Goal: Task Accomplishment & Management: Use online tool/utility

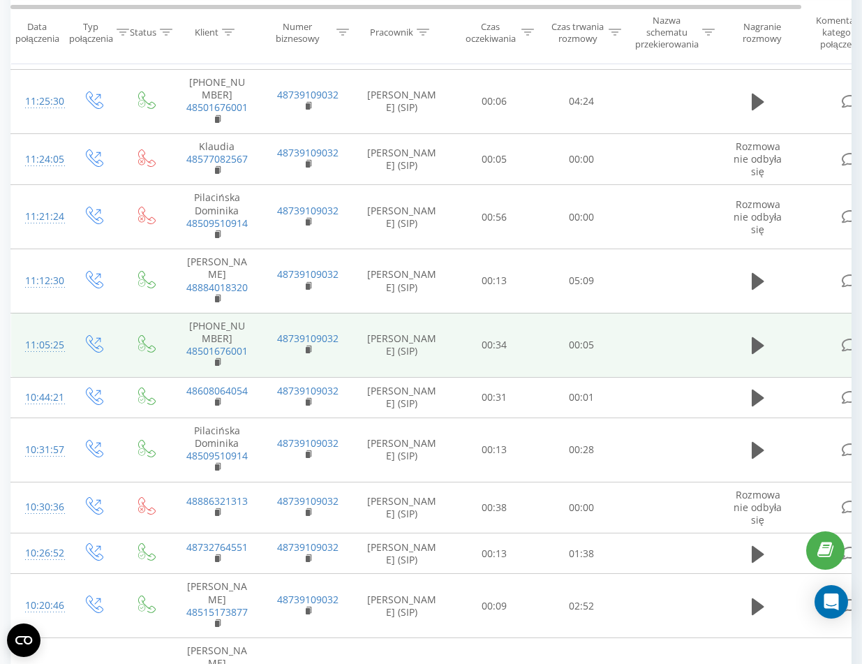
scroll to position [1033, 0]
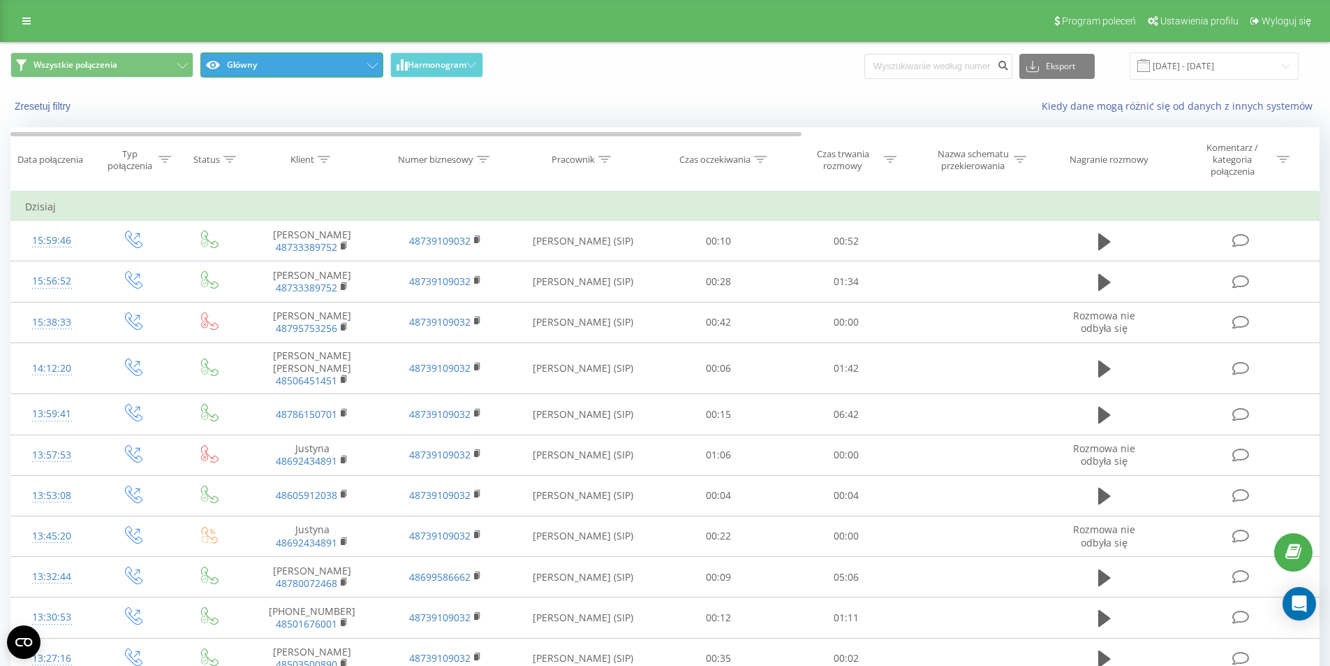
click at [375, 66] on icon at bounding box center [372, 66] width 10 height 6
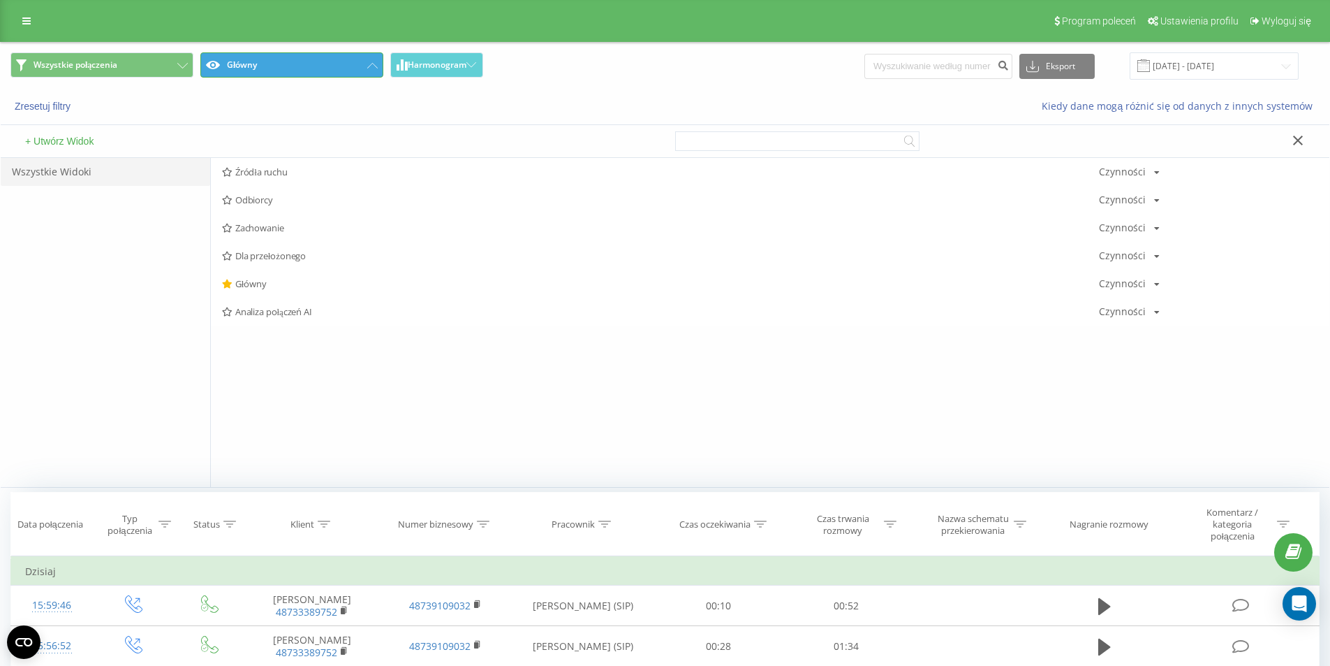
click at [375, 66] on icon at bounding box center [372, 66] width 10 height 6
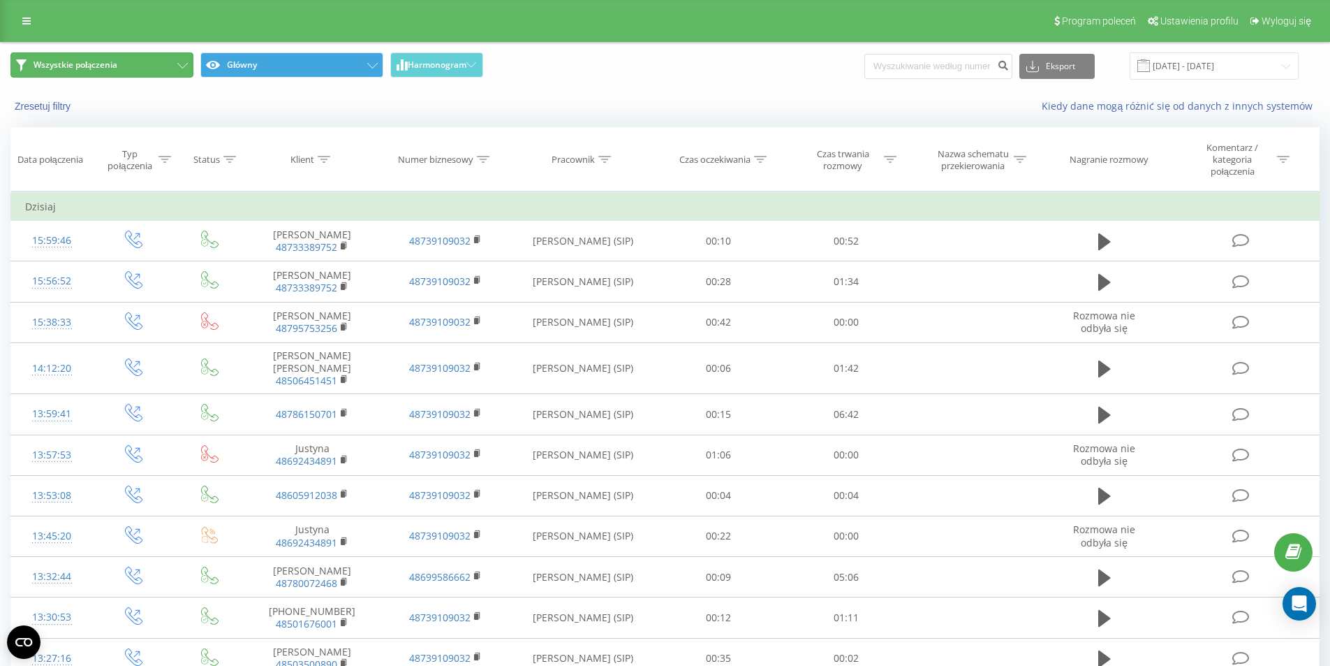
click at [170, 66] on button "Wszystkie połączenia" at bounding box center [101, 64] width 183 height 25
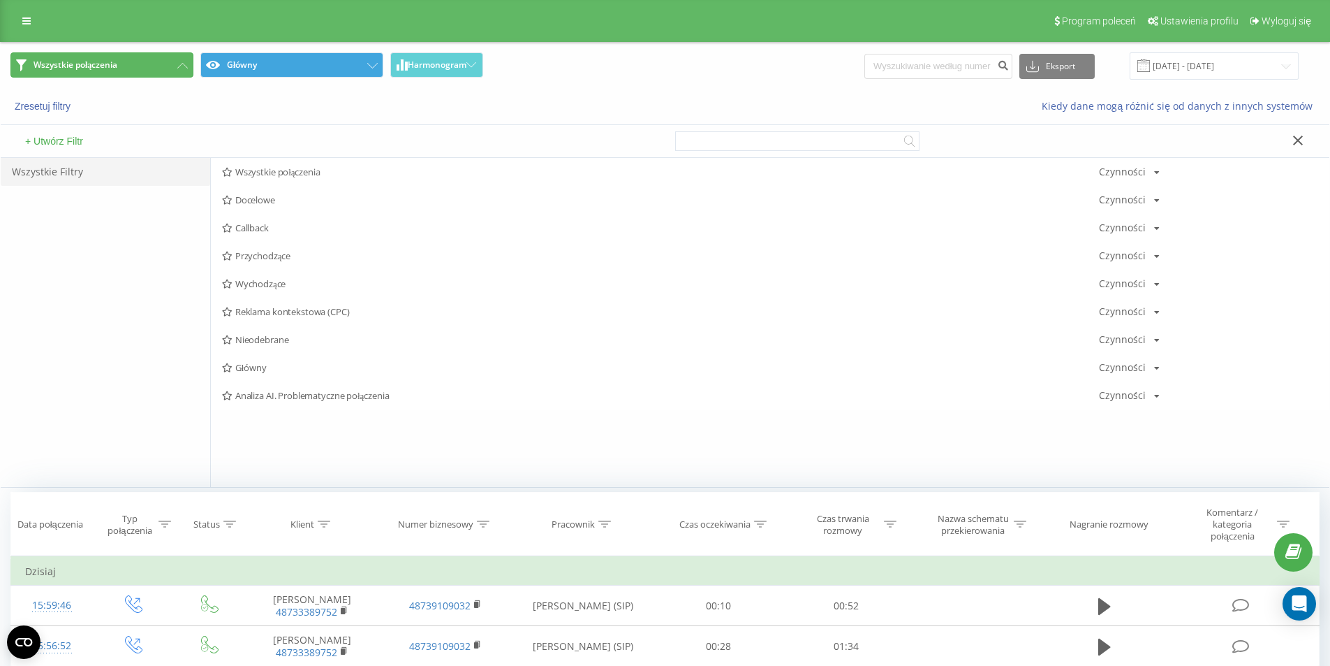
click at [170, 64] on button "Wszystkie połączenia" at bounding box center [101, 64] width 183 height 25
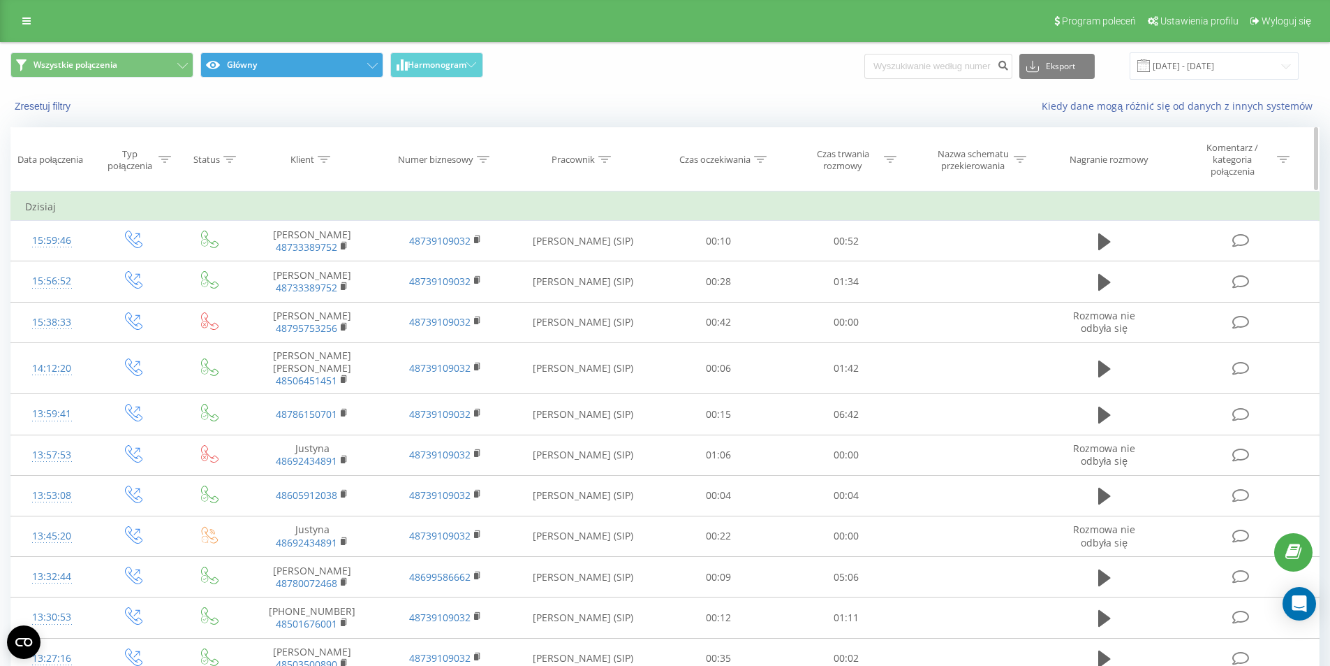
click at [233, 159] on icon at bounding box center [229, 159] width 13 height 7
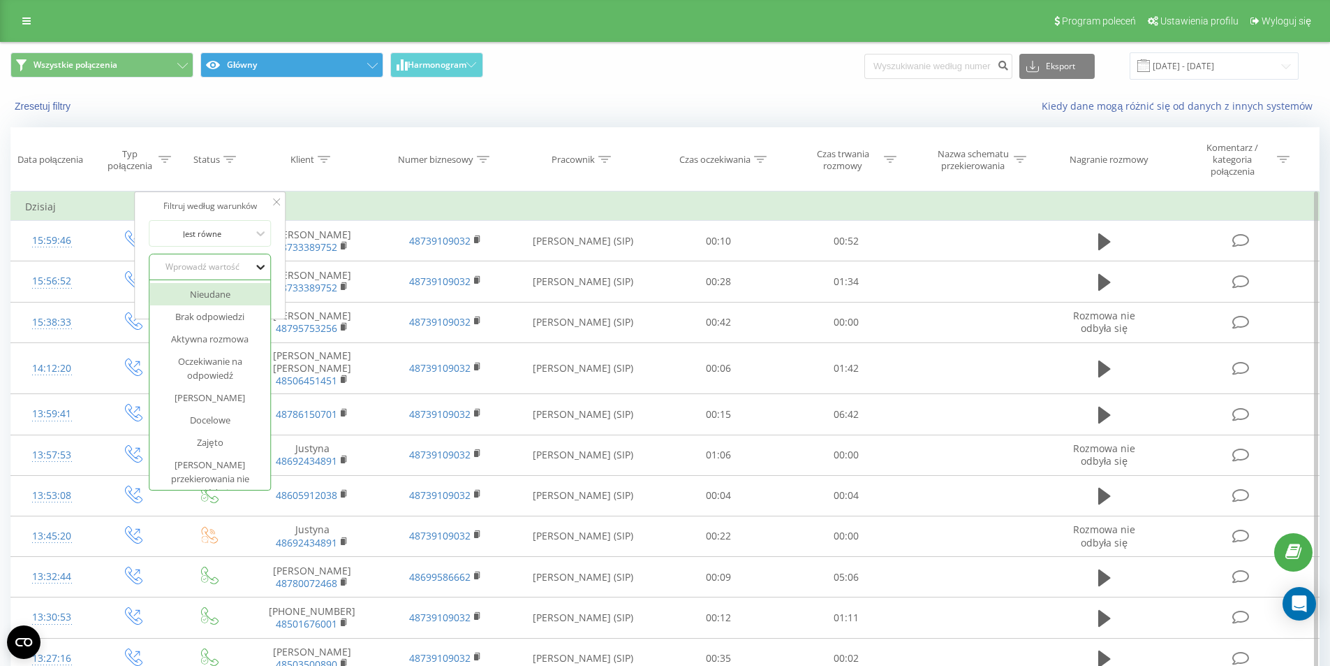
click at [259, 263] on icon at bounding box center [261, 267] width 14 height 14
click at [223, 402] on div "[PERSON_NAME]" at bounding box center [210, 397] width 122 height 22
click at [249, 295] on span "OK" at bounding box center [239, 295] width 39 height 22
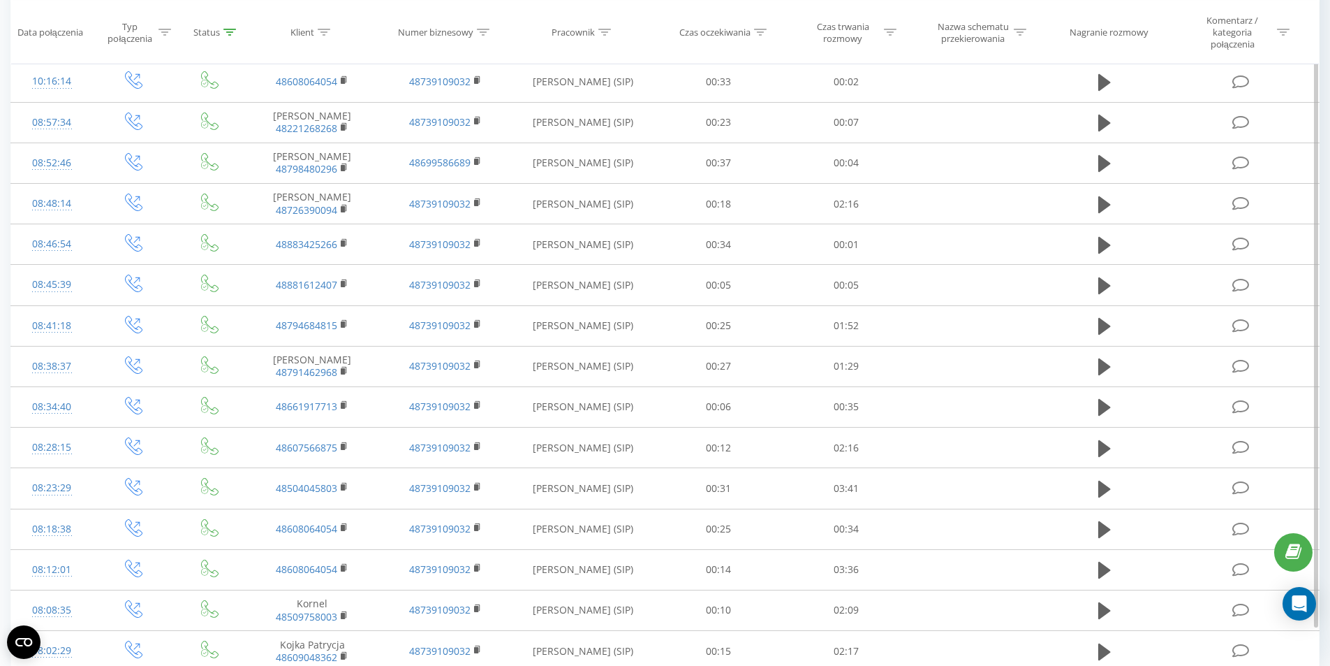
scroll to position [1163, 0]
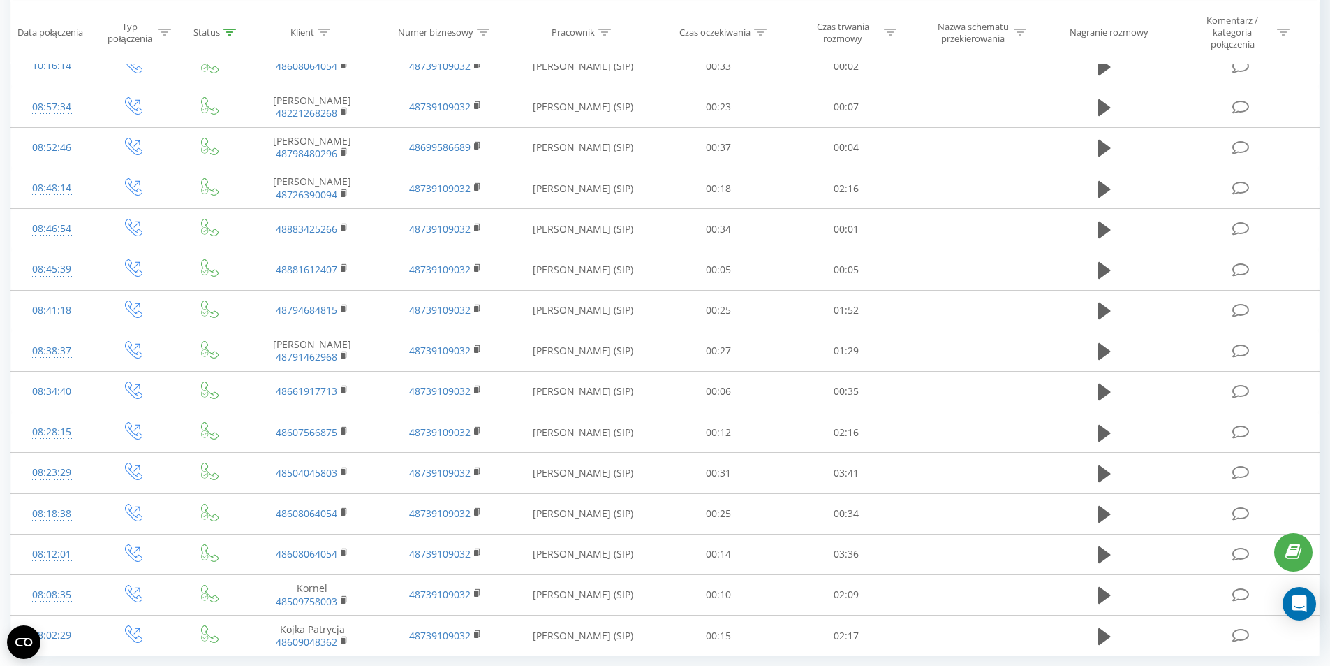
click at [116, 661] on span "100" at bounding box center [107, 667] width 17 height 13
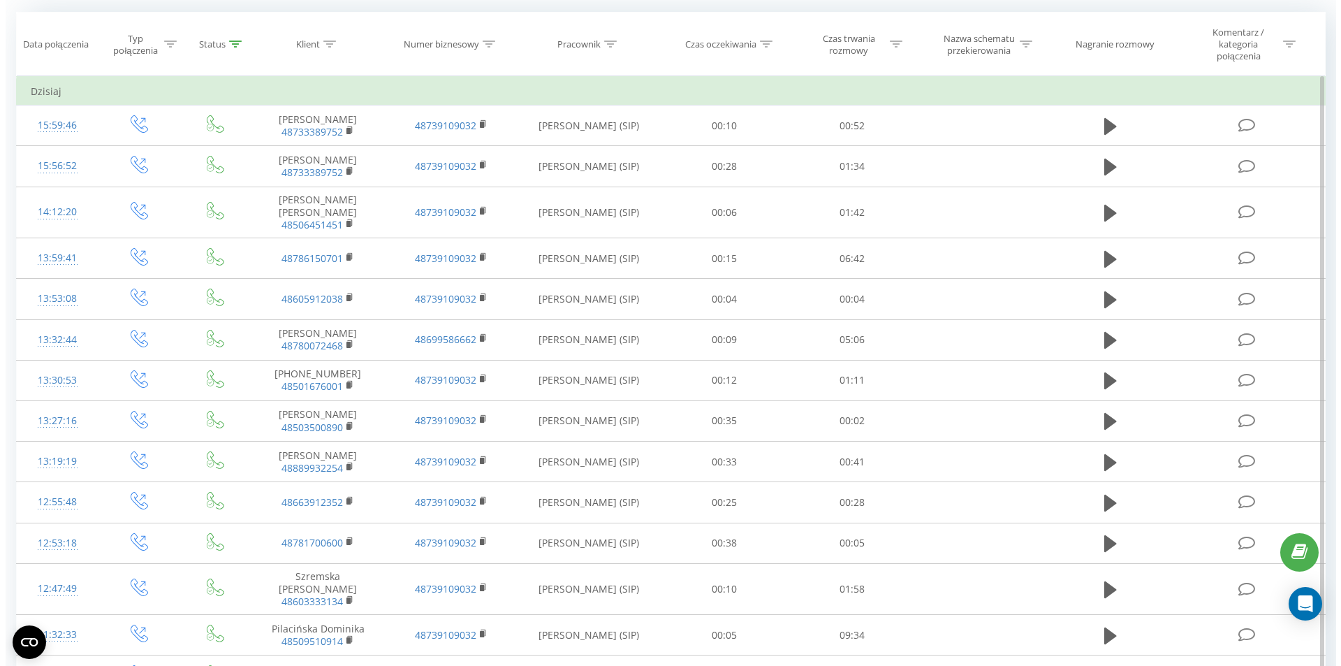
scroll to position [0, 0]
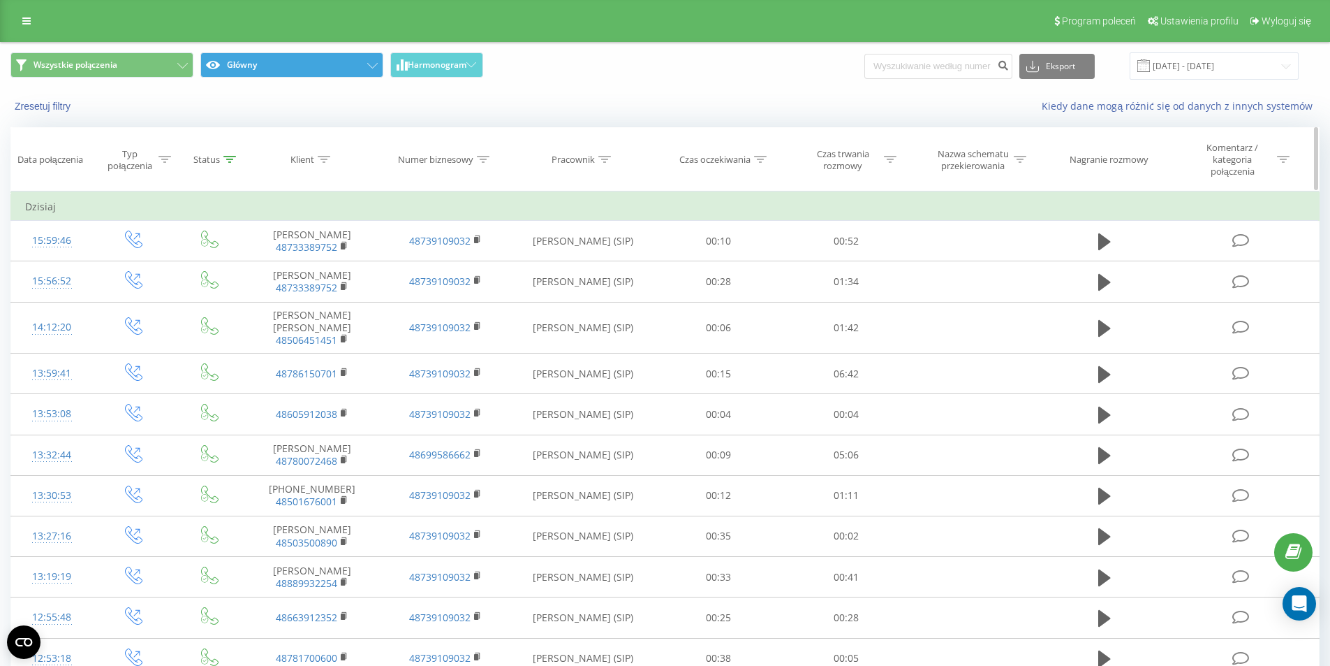
click at [226, 157] on icon at bounding box center [229, 159] width 13 height 7
click at [256, 270] on icon at bounding box center [261, 267] width 14 height 14
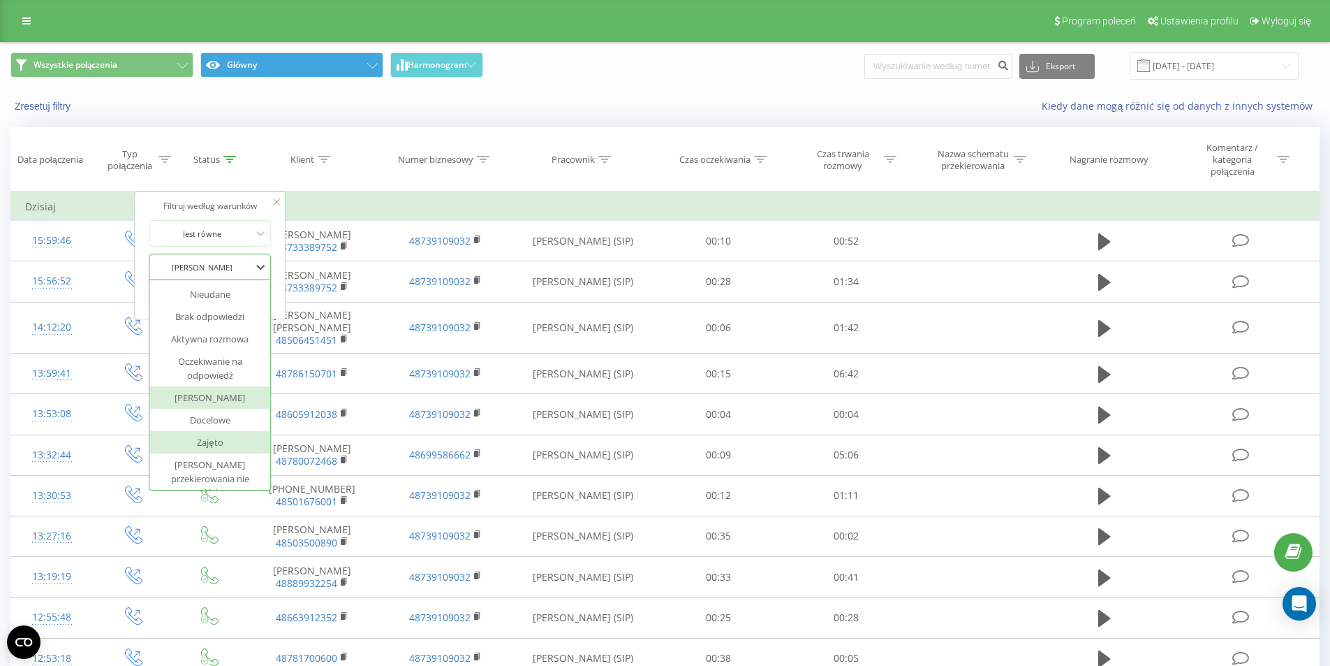
click at [218, 447] on div "Zajęto" at bounding box center [210, 442] width 122 height 22
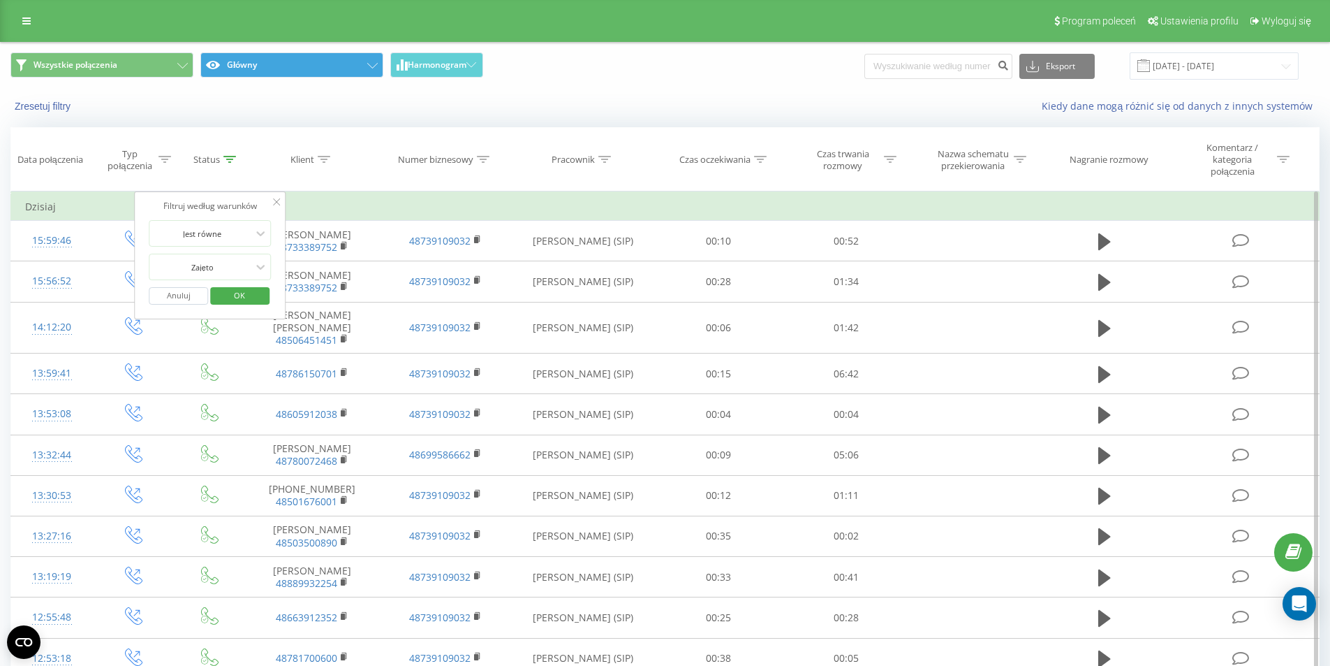
click at [241, 293] on span "OK" at bounding box center [239, 295] width 39 height 22
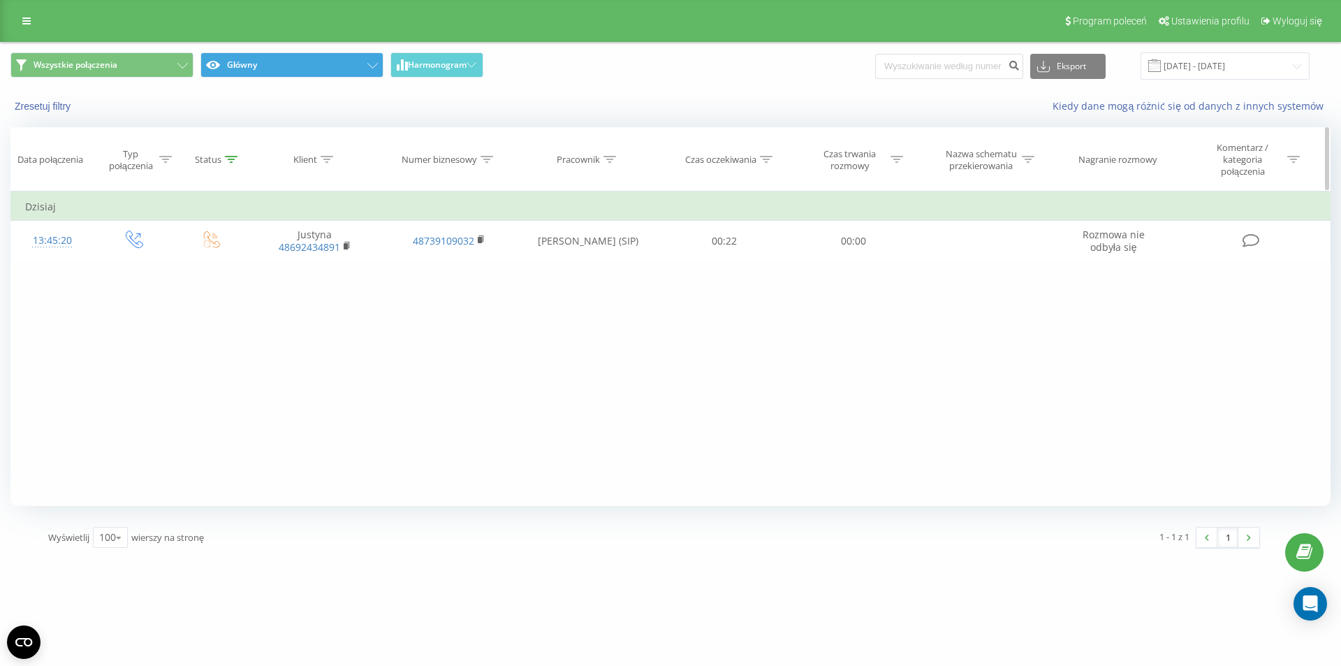
click at [230, 160] on icon at bounding box center [231, 159] width 13 height 7
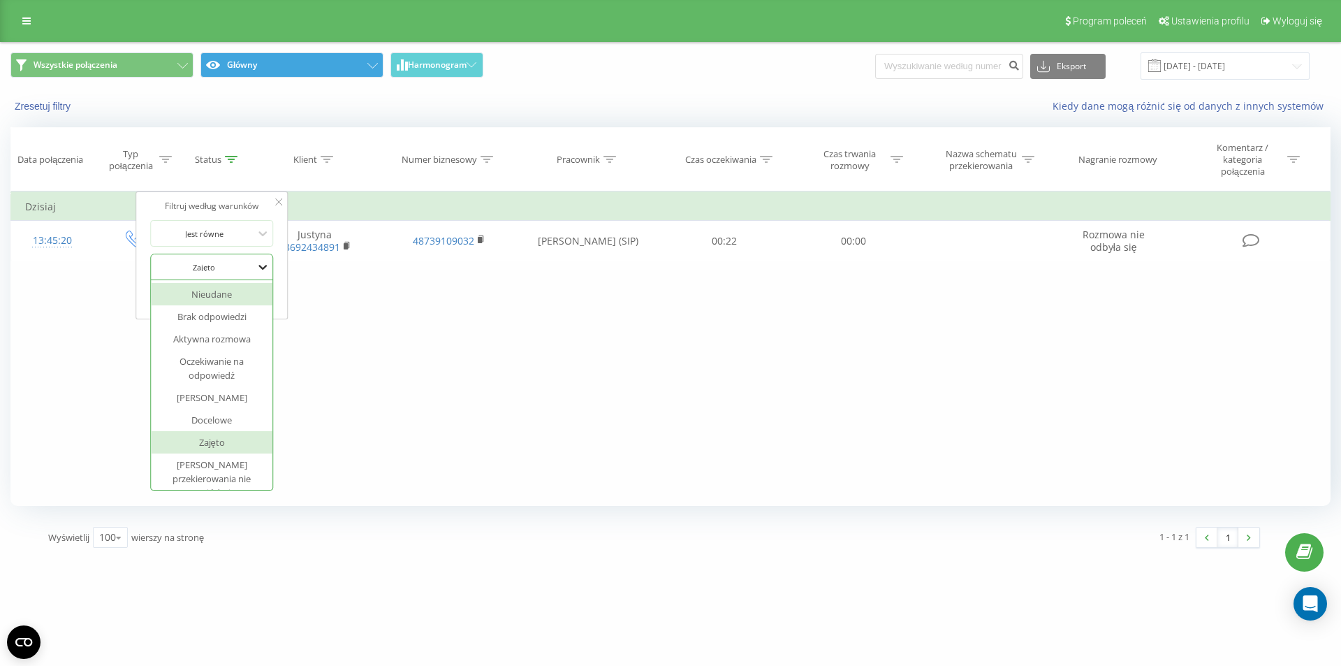
click at [264, 269] on icon at bounding box center [263, 267] width 14 height 14
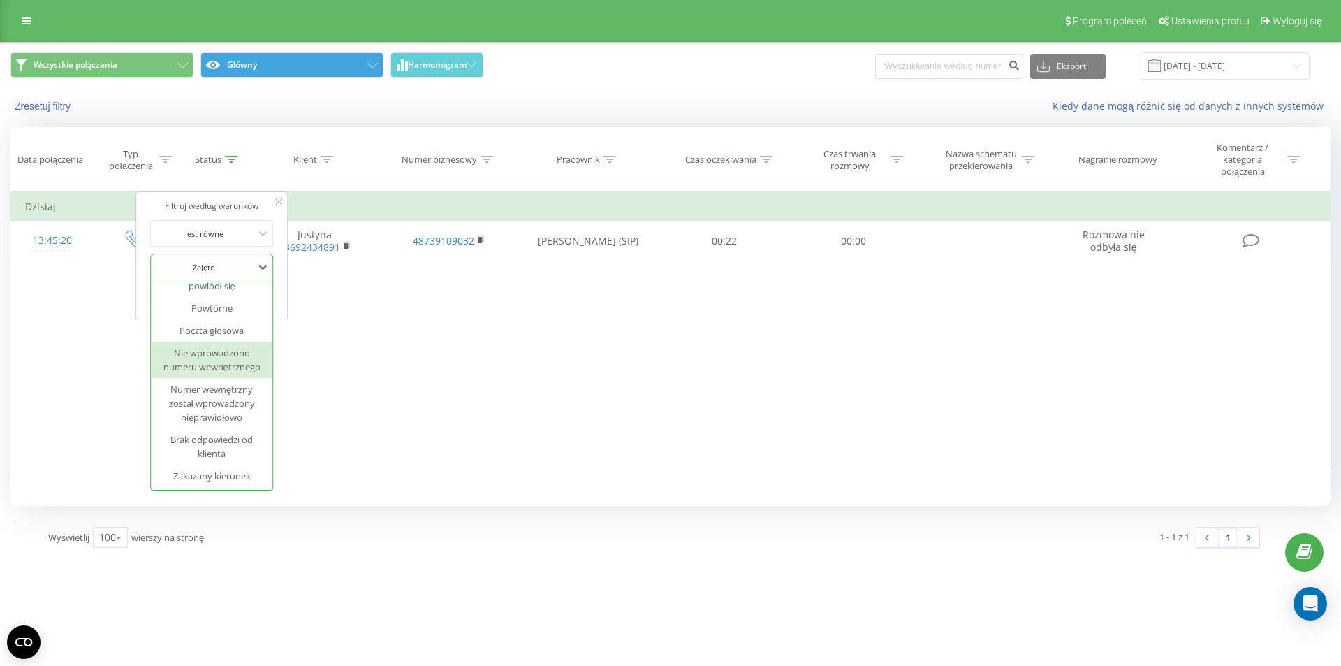
click at [227, 358] on div "Nie wprowadzono numeru wewnętrznego" at bounding box center [212, 359] width 122 height 36
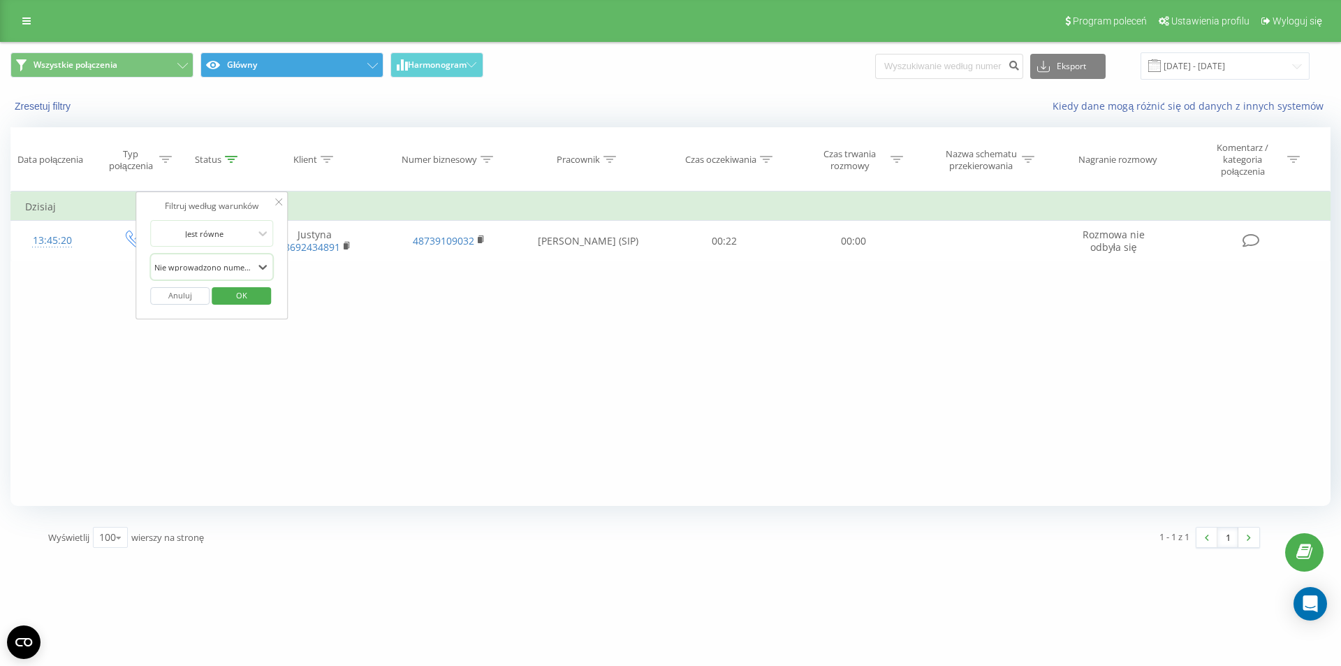
click at [229, 297] on span "OK" at bounding box center [241, 295] width 39 height 22
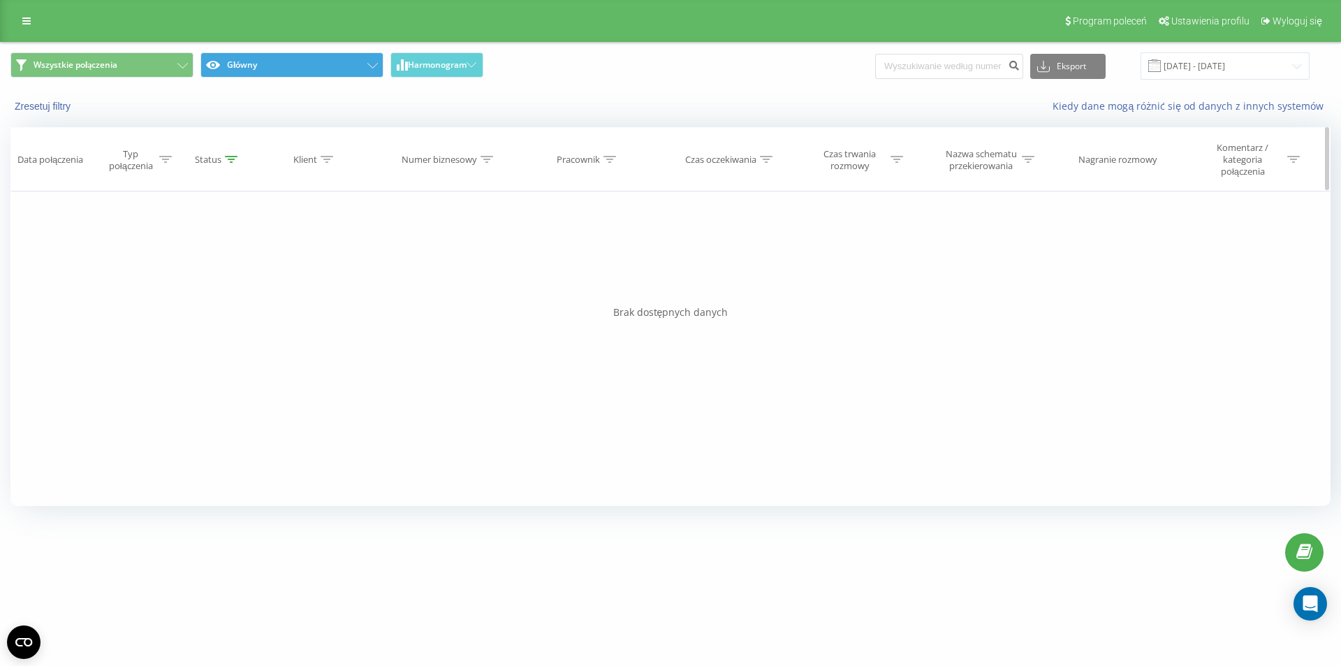
click at [222, 166] on th "Status" at bounding box center [212, 160] width 72 height 64
click at [222, 160] on div "Status" at bounding box center [216, 160] width 43 height 12
click at [254, 269] on div "Nie wprowadzono numeru wewnętrznego" at bounding box center [205, 266] width 102 height 21
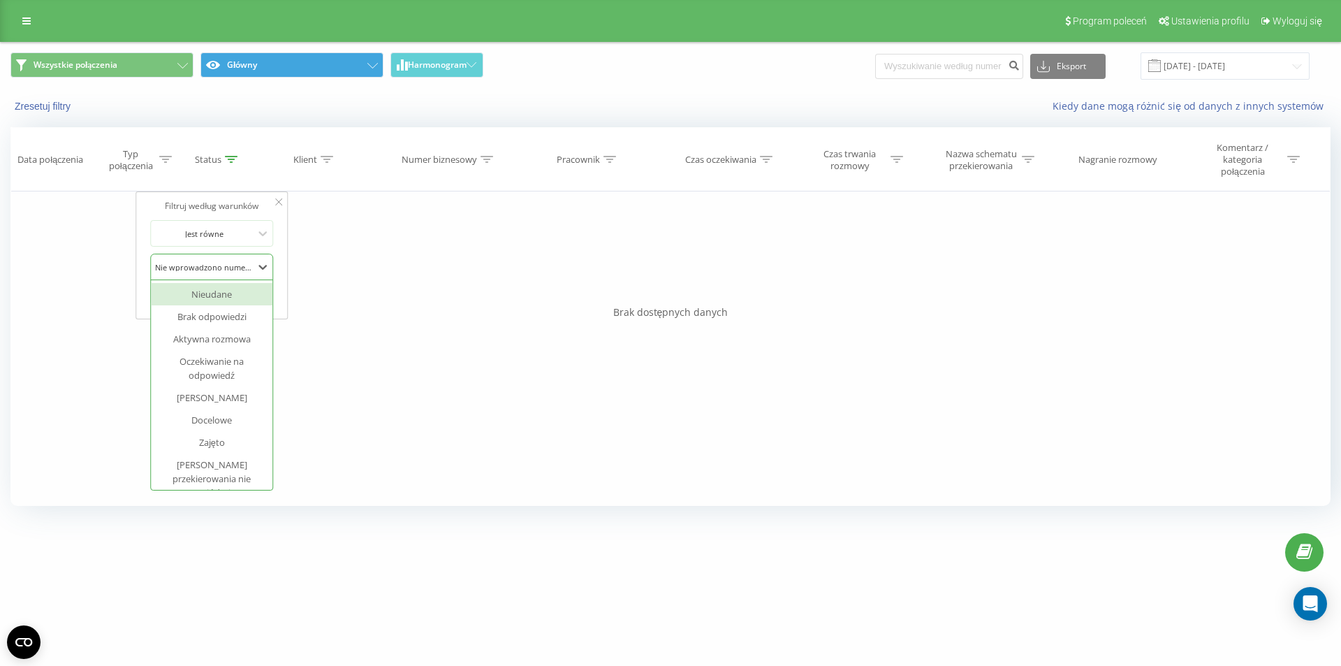
click at [236, 297] on div "Nieudane" at bounding box center [213, 294] width 122 height 22
click at [436, 289] on div "Filtruj według warunków Jest równe Wprowadź wartość Anuluj OK Filtruj według wa…" at bounding box center [670, 348] width 1320 height 314
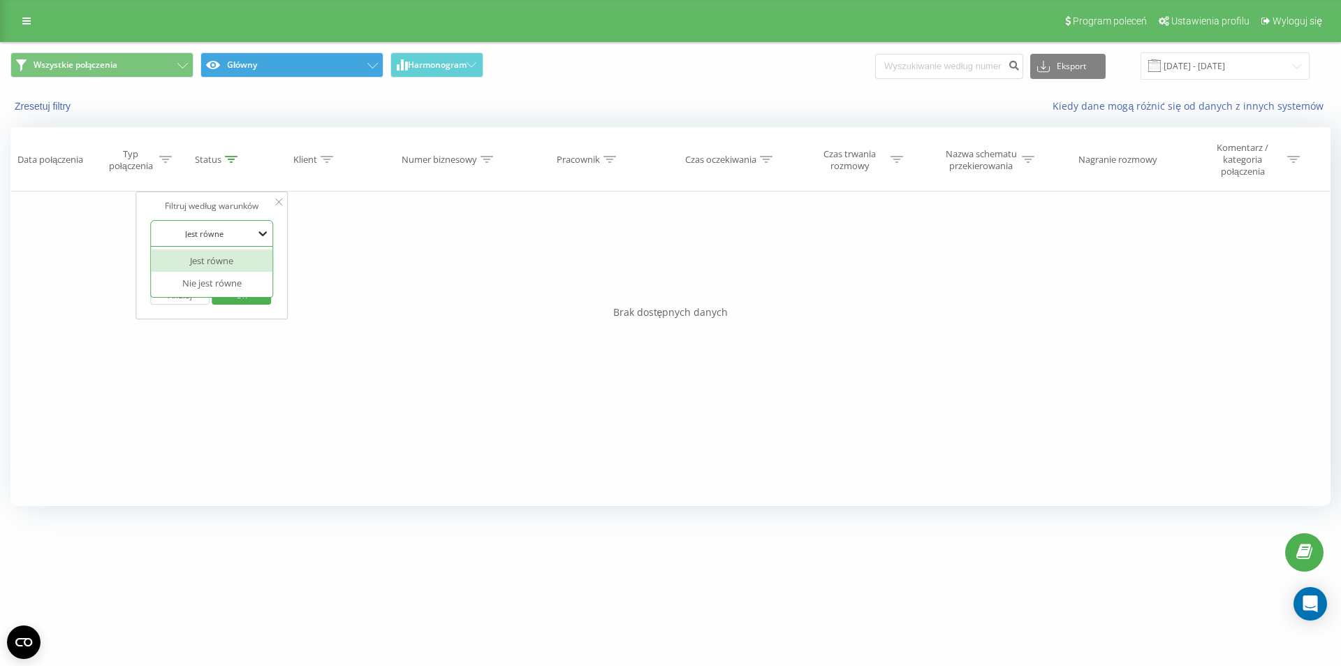
click at [260, 228] on icon at bounding box center [263, 233] width 14 height 14
click at [237, 258] on div "Jest równe" at bounding box center [213, 260] width 122 height 22
click at [249, 272] on div at bounding box center [204, 266] width 99 height 13
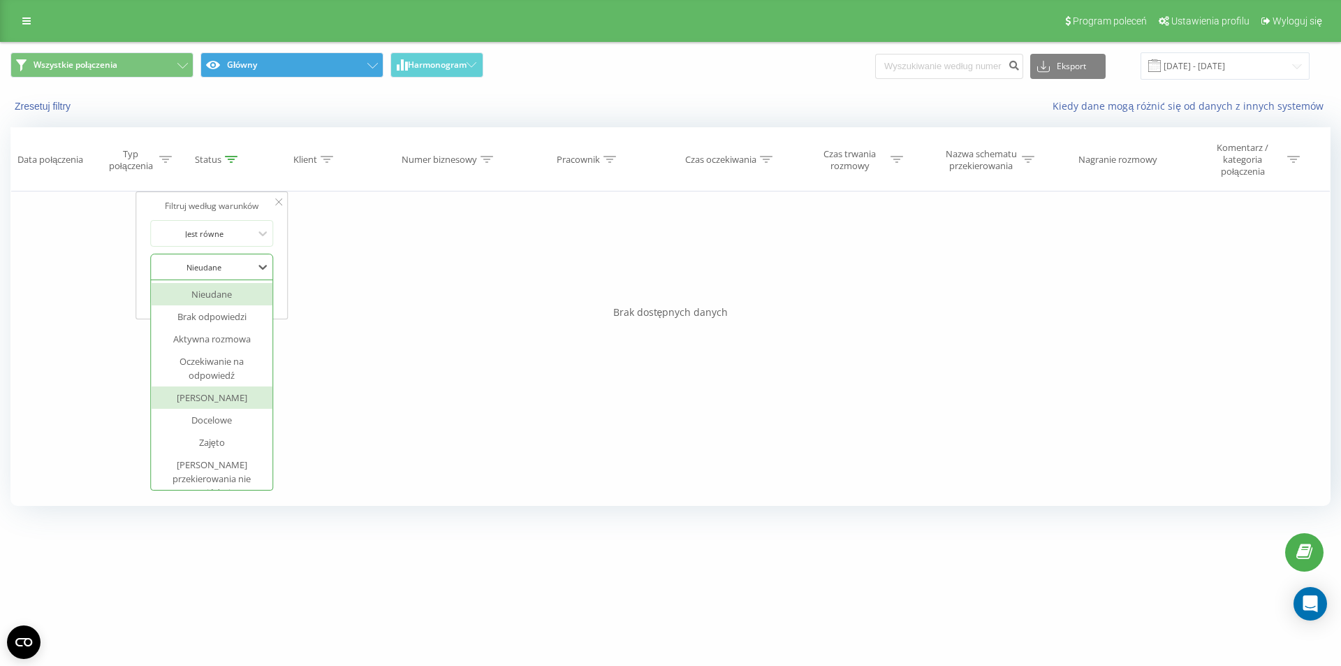
click at [231, 397] on div "[PERSON_NAME]" at bounding box center [213, 397] width 122 height 22
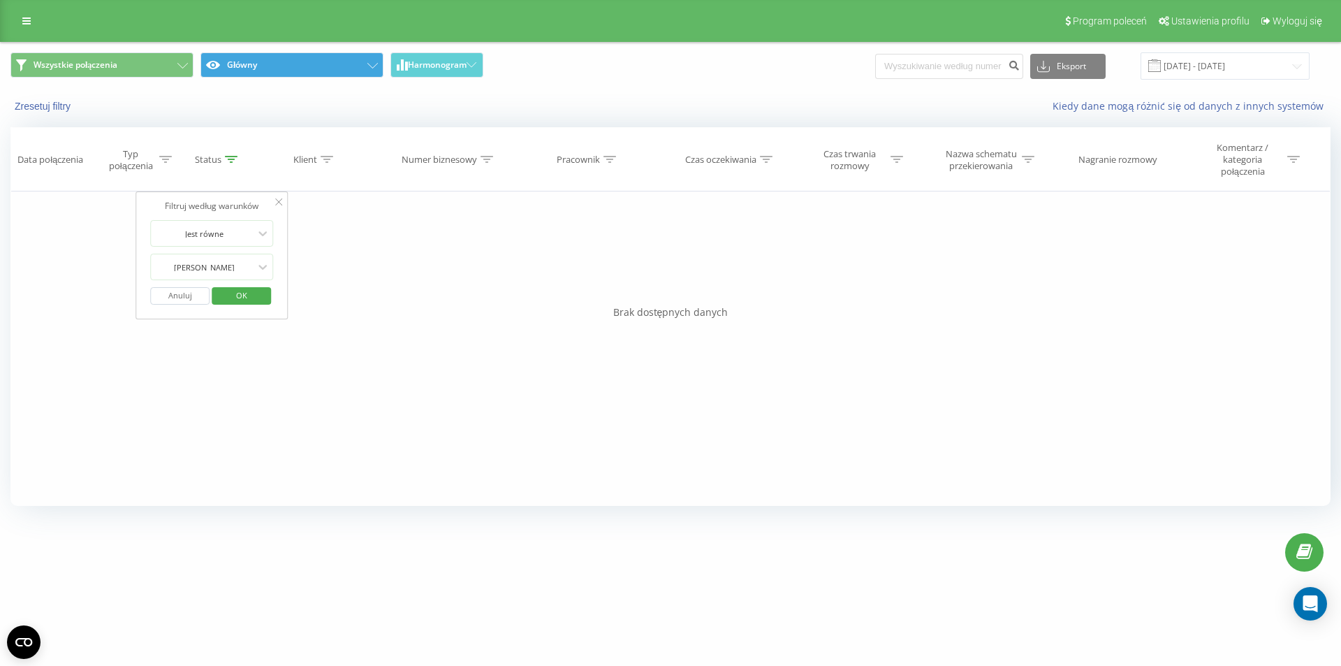
click at [238, 288] on span "OK" at bounding box center [241, 295] width 39 height 22
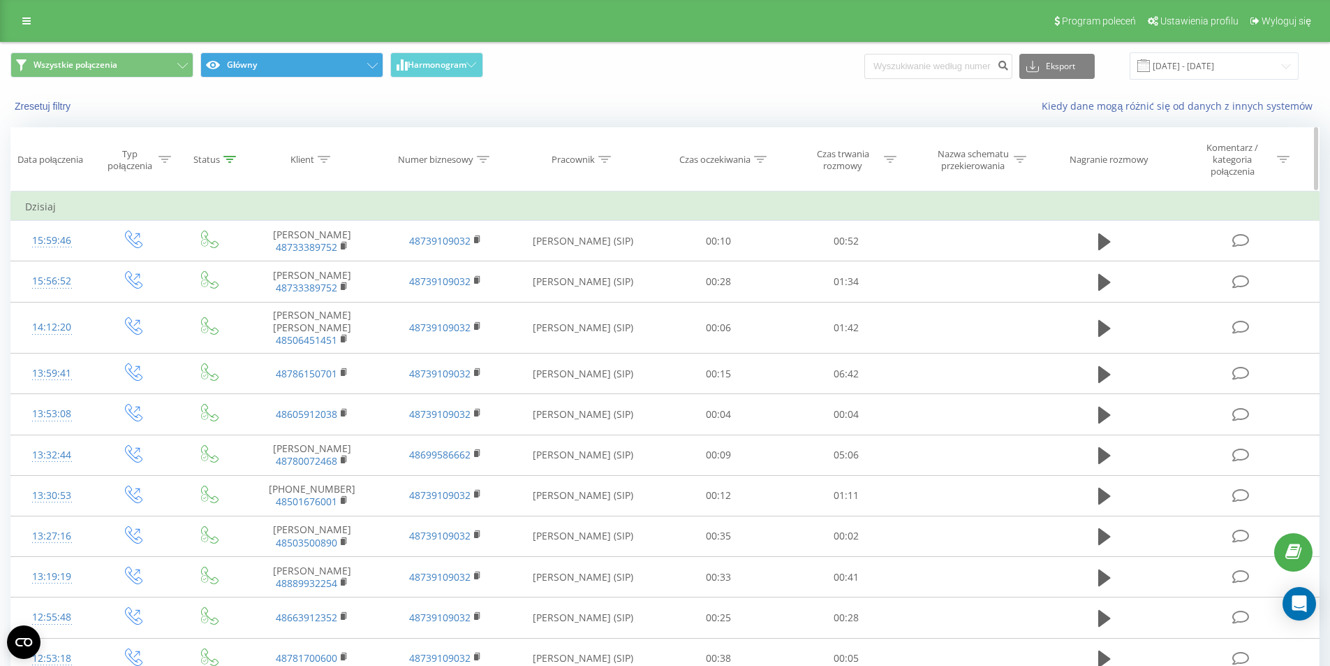
click at [227, 162] on icon at bounding box center [229, 159] width 13 height 7
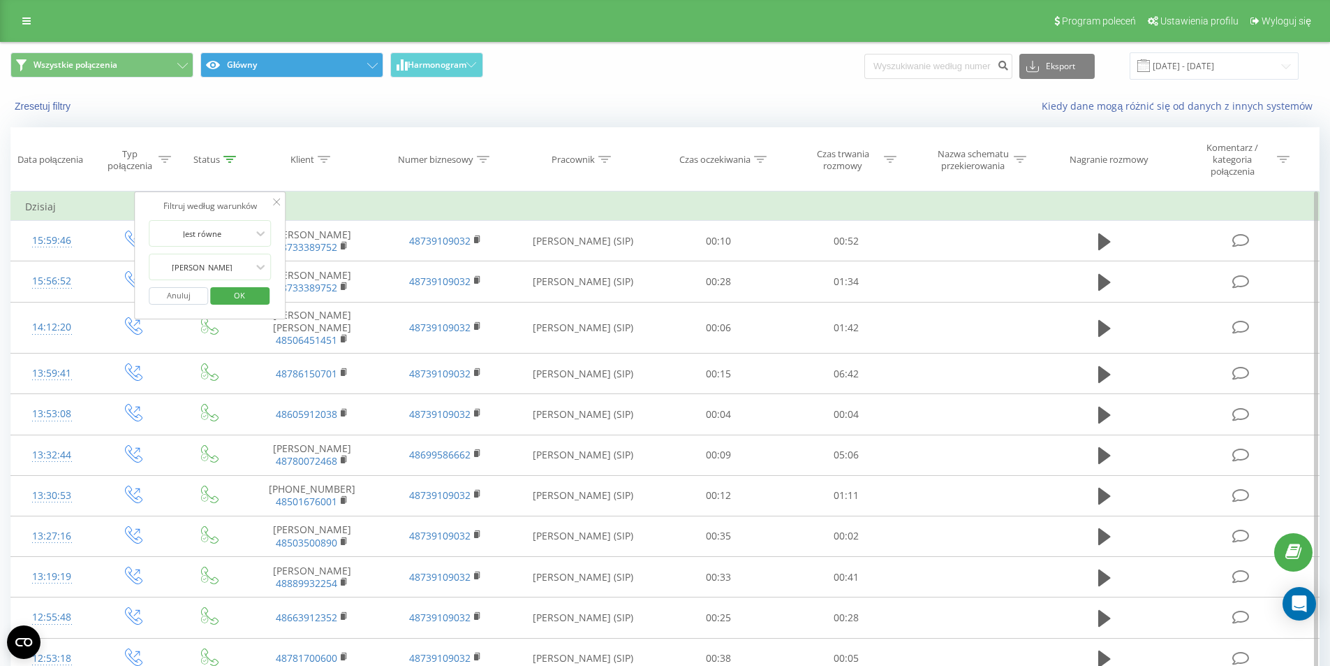
click at [174, 301] on button "Anuluj" at bounding box center [178, 295] width 59 height 17
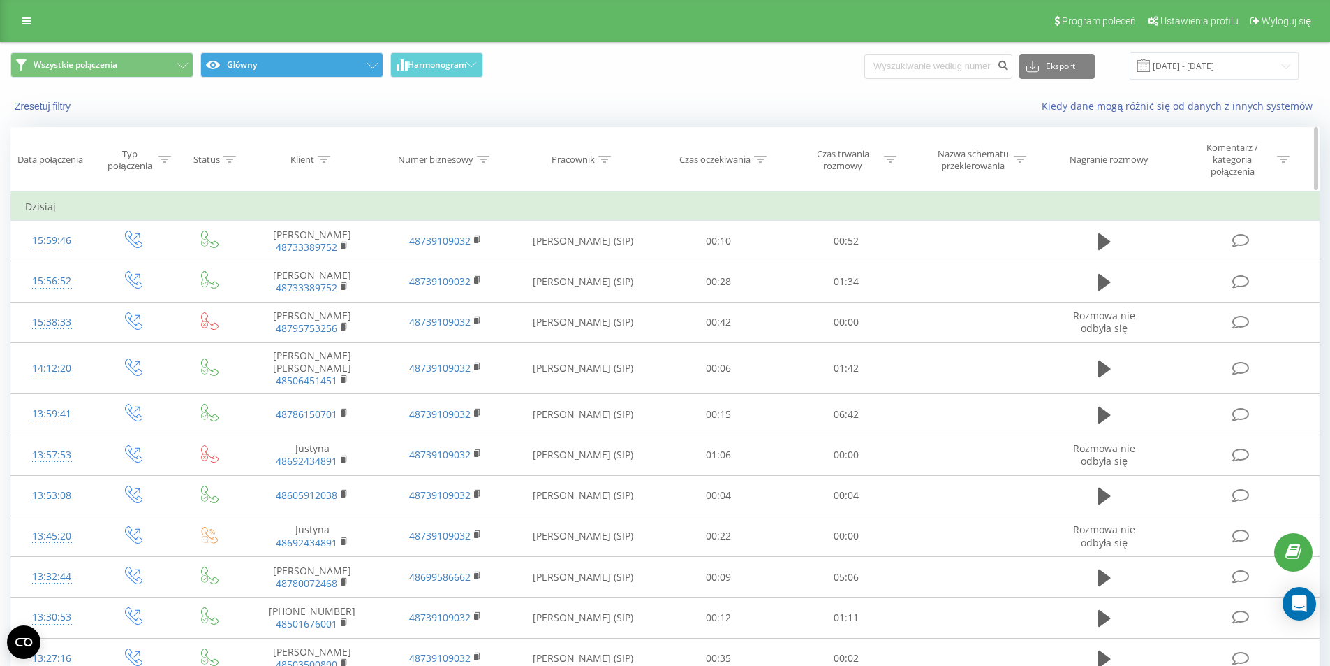
click at [228, 159] on icon at bounding box center [229, 159] width 13 height 7
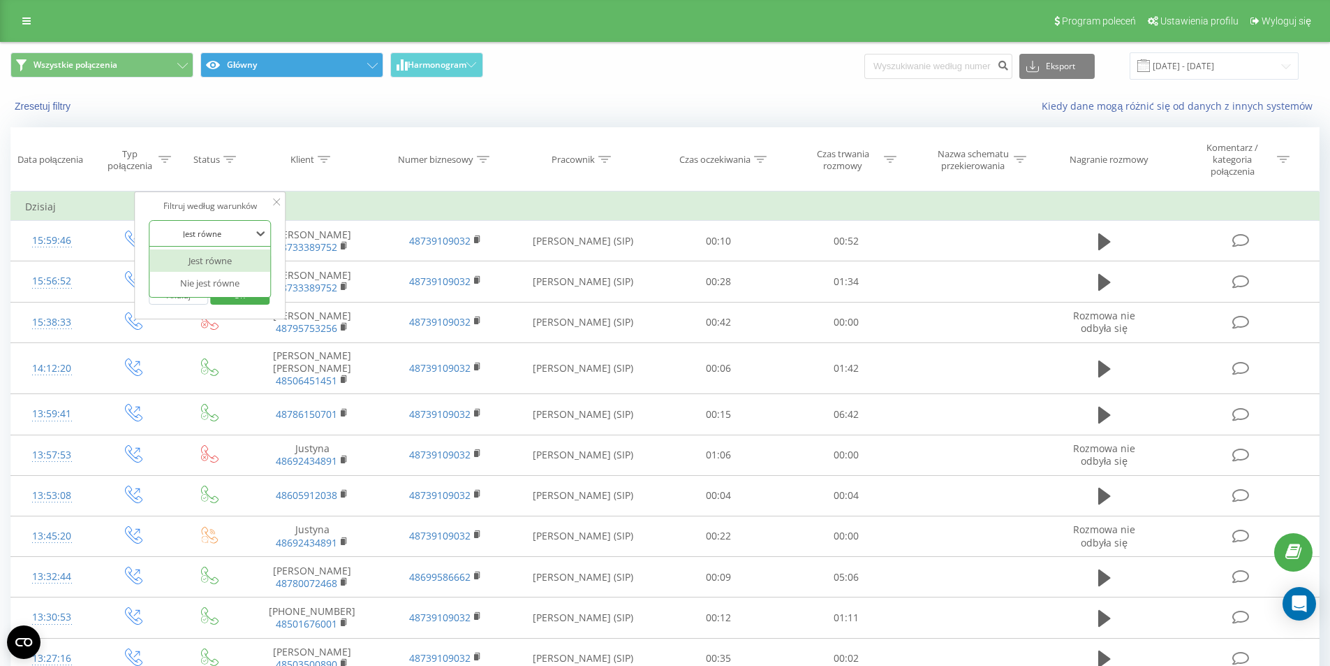
click at [257, 242] on div at bounding box center [260, 233] width 15 height 21
click at [230, 282] on div "Nie jest równe" at bounding box center [210, 283] width 122 height 22
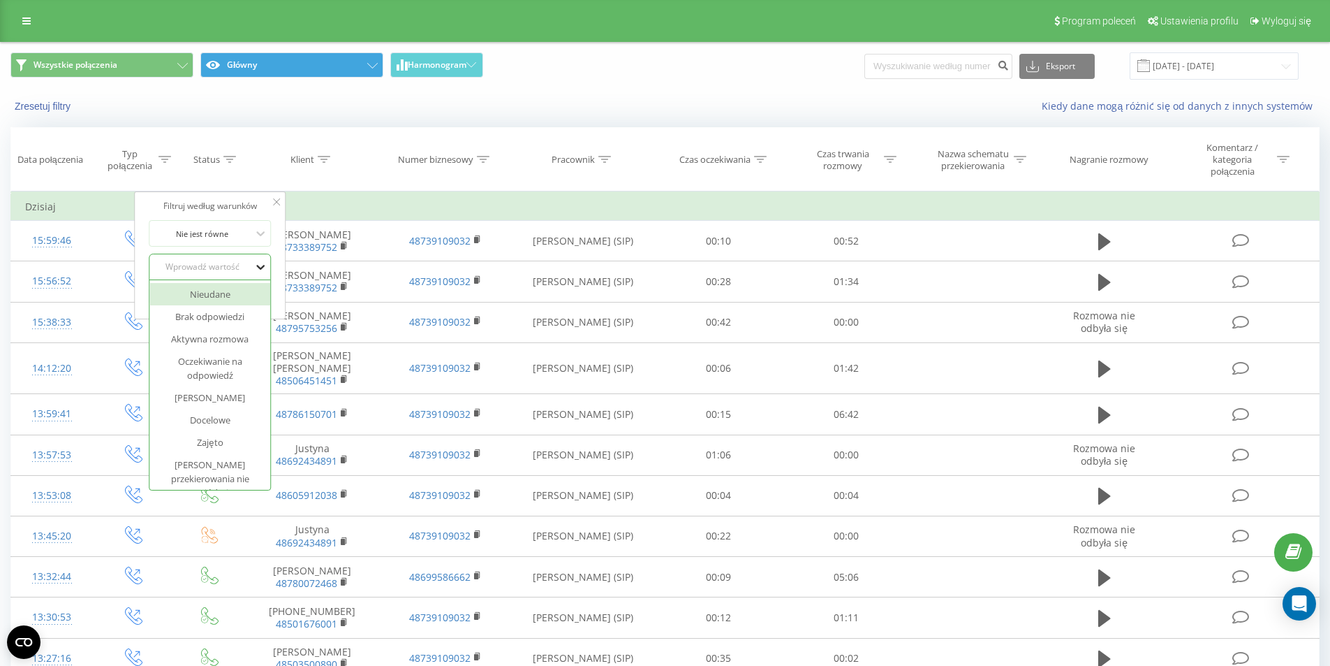
click at [264, 263] on icon at bounding box center [261, 267] width 14 height 14
click at [252, 207] on div "Filtruj według warunków" at bounding box center [210, 206] width 123 height 14
click at [255, 289] on span "OK" at bounding box center [239, 295] width 39 height 22
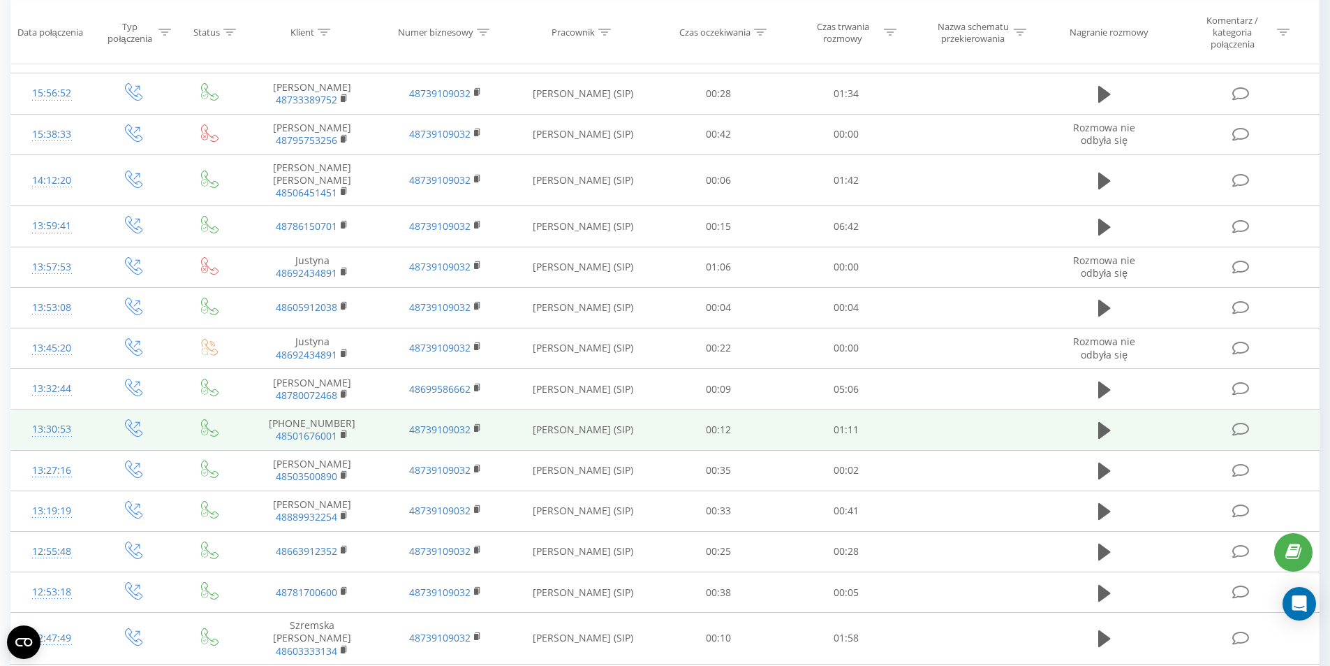
scroll to position [209, 0]
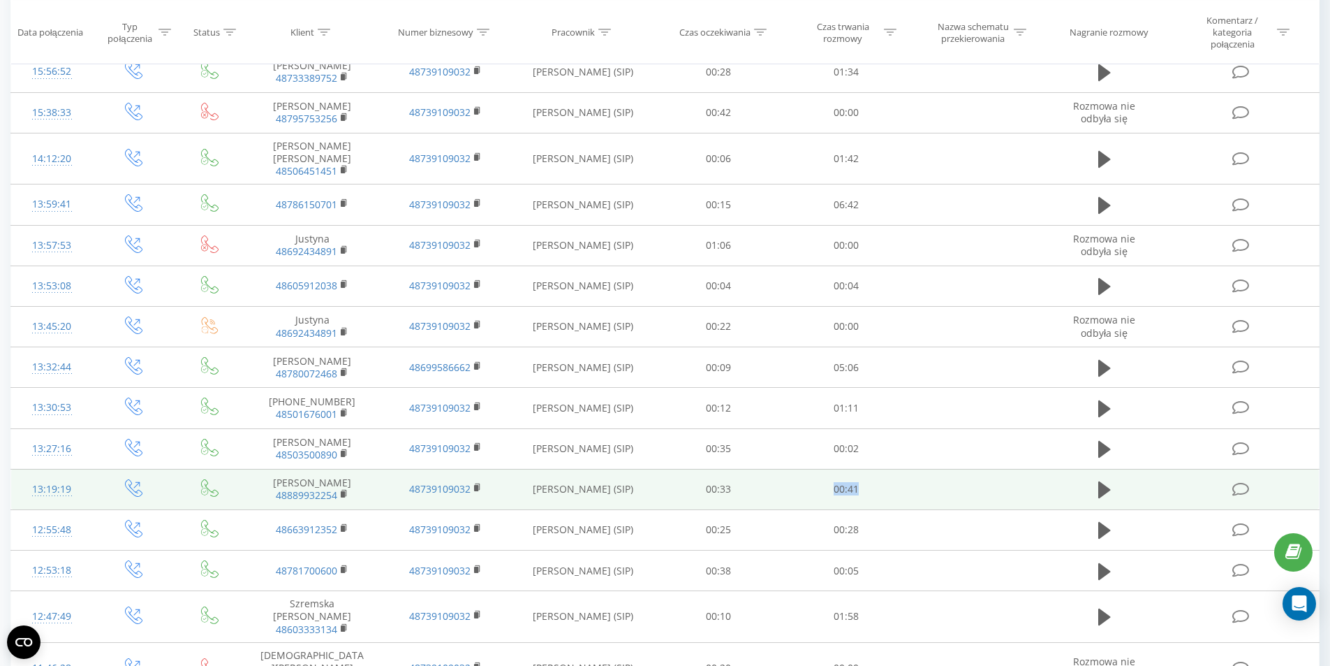
drag, startPoint x: 867, startPoint y: 489, endPoint x: 825, endPoint y: 498, distance: 42.9
click at [825, 498] on td "00:41" at bounding box center [847, 489] width 128 height 41
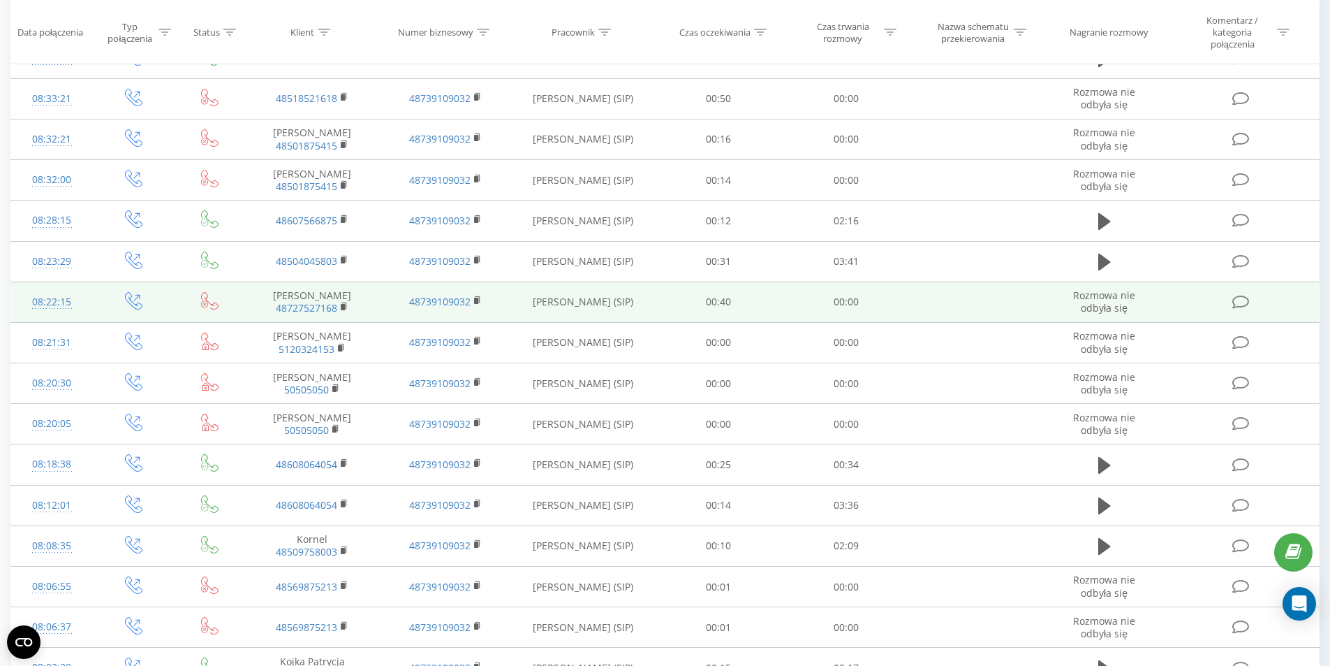
scroll to position [2016, 0]
